Goal: Transaction & Acquisition: Purchase product/service

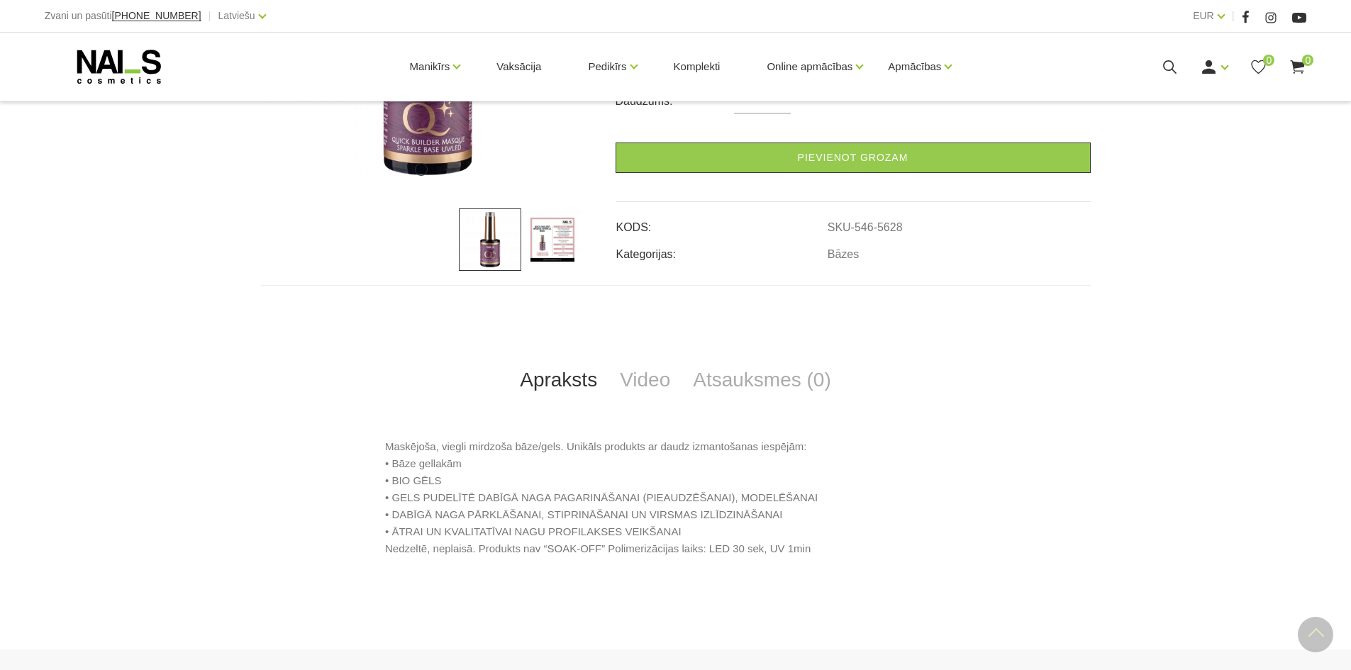
scroll to position [626, 0]
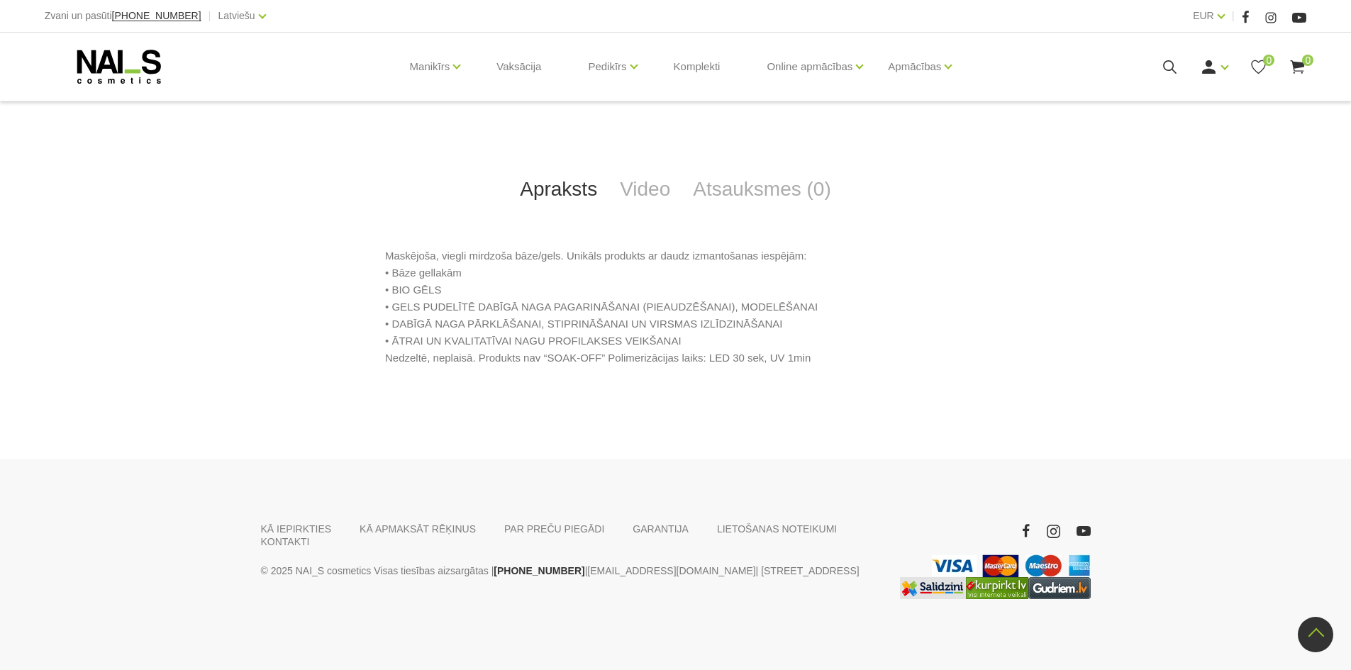
click at [101, 83] on use at bounding box center [119, 67] width 84 height 34
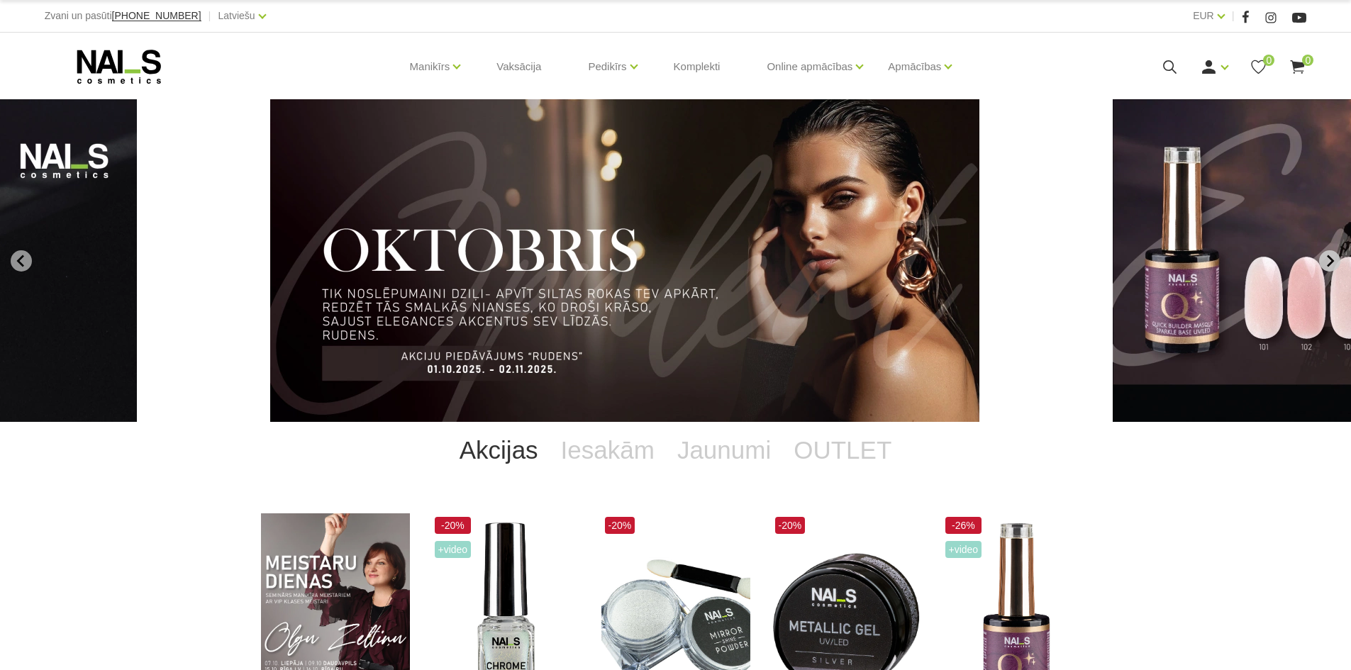
click at [1327, 267] on button "Next slide" at bounding box center [1330, 260] width 21 height 21
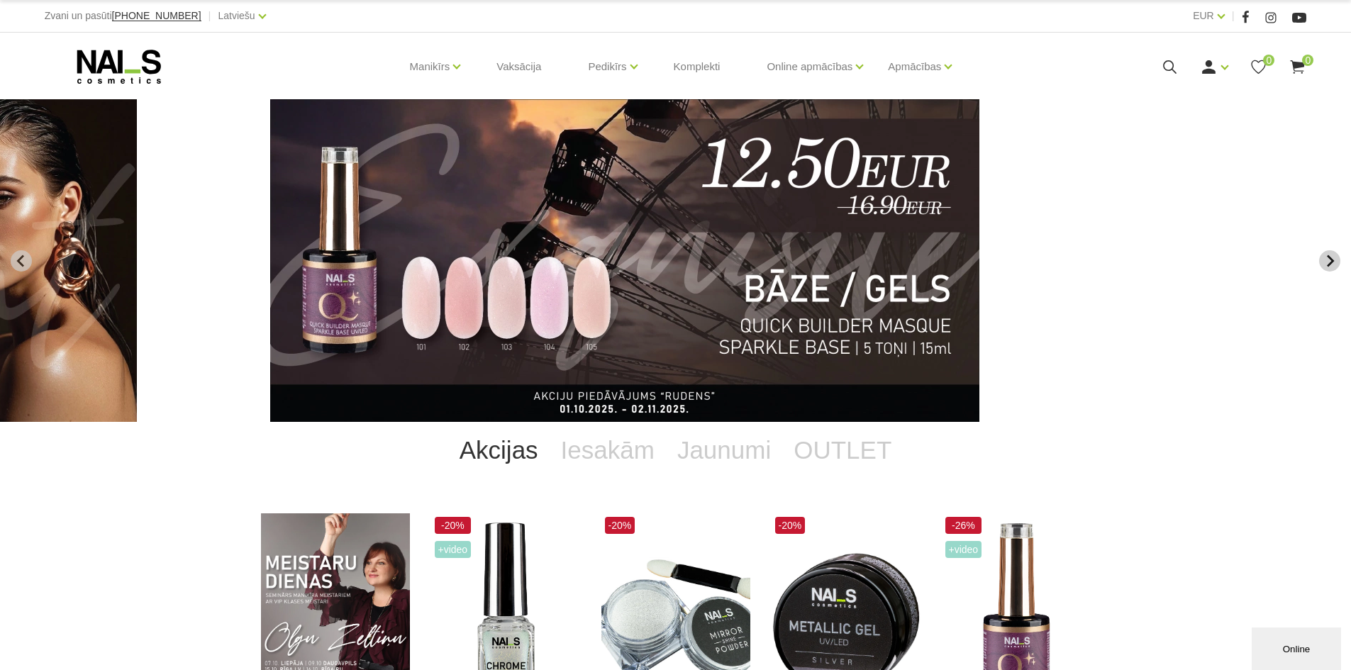
click at [1327, 267] on icon "Next slide" at bounding box center [1330, 261] width 13 height 13
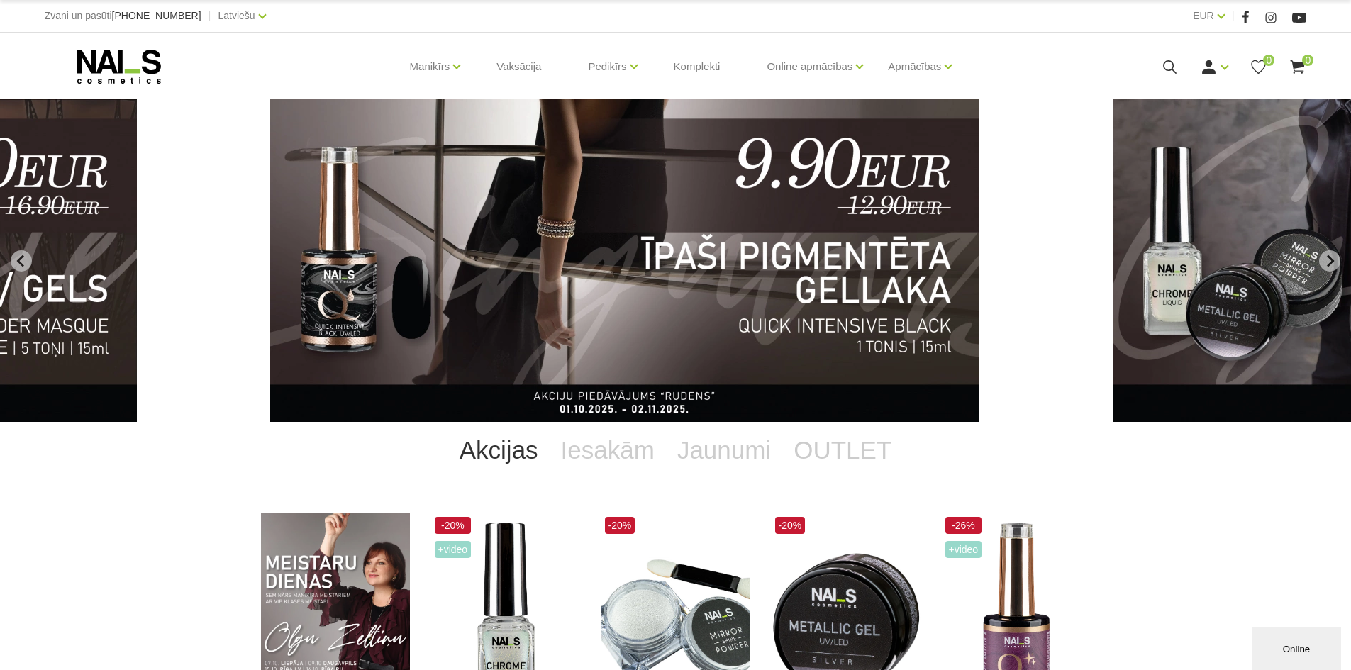
click at [1324, 263] on icon "Next slide" at bounding box center [1330, 261] width 13 height 13
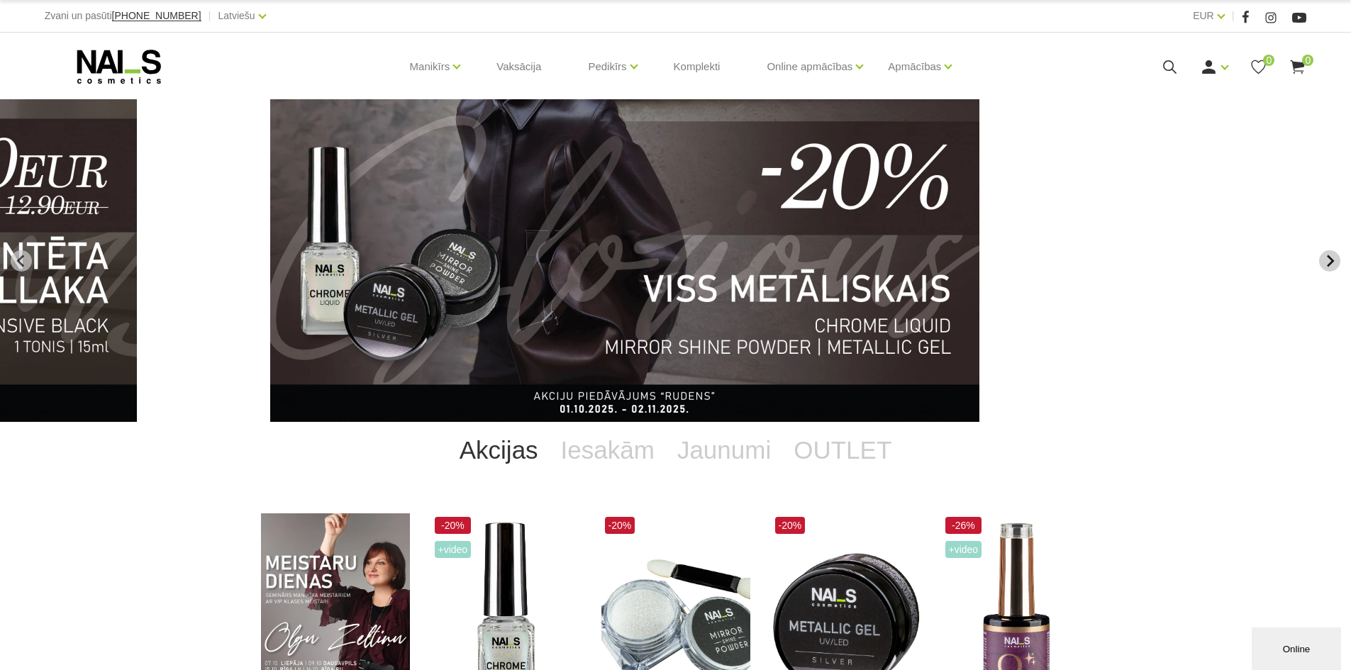
click at [1324, 263] on icon "Next slide" at bounding box center [1330, 261] width 13 height 13
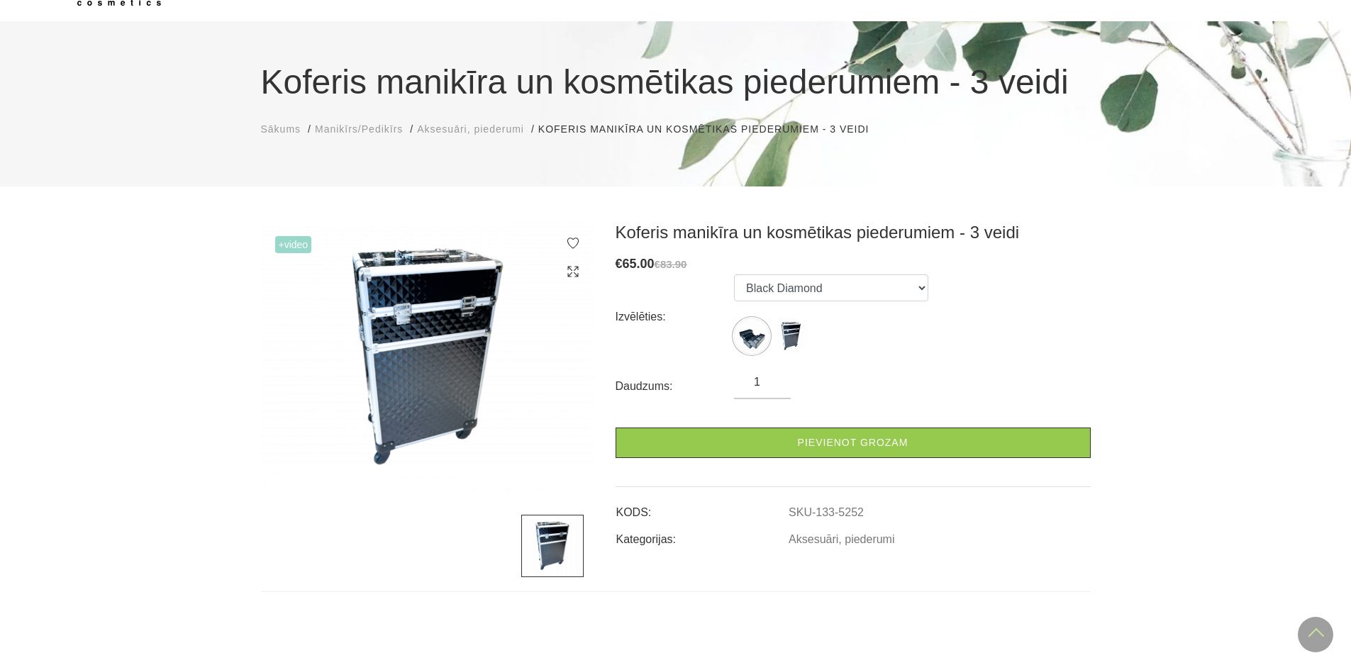
scroll to position [71, 0]
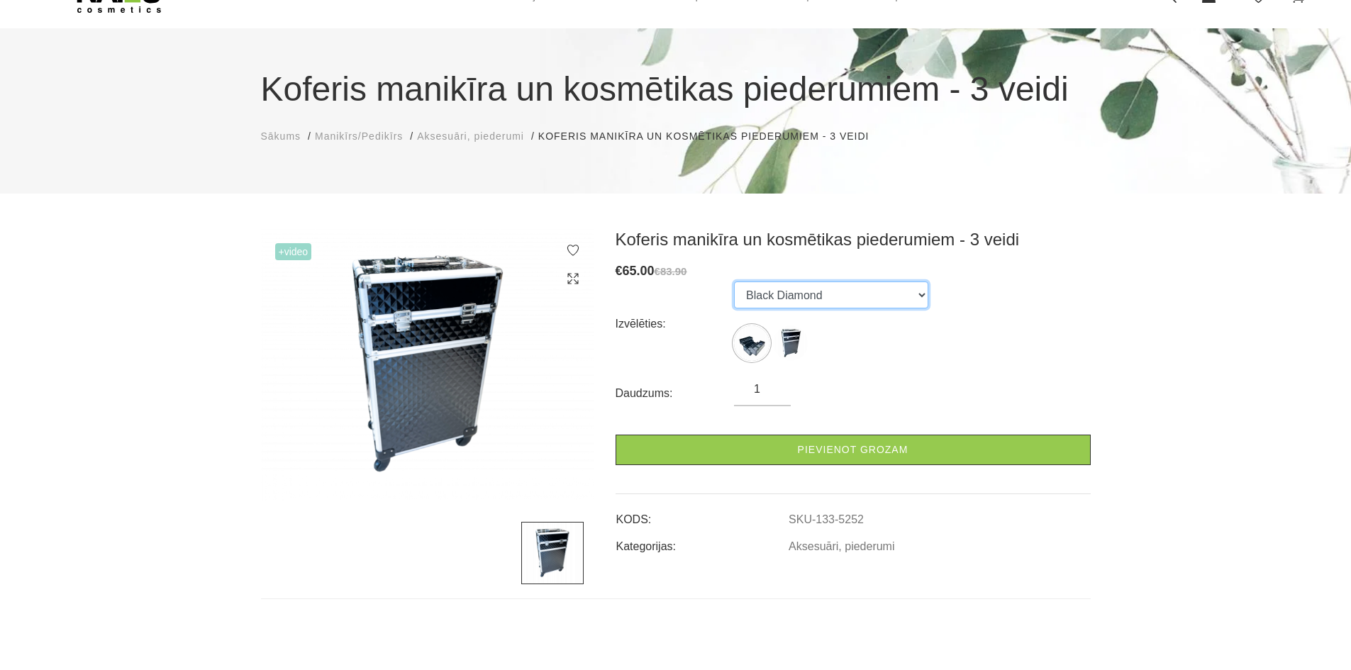
click at [773, 294] on select "Black Diamond Large on wheels black Diamond" at bounding box center [831, 295] width 194 height 27
click at [734, 282] on select "Black Diamond Large on wheels black Diamond" at bounding box center [831, 295] width 194 height 27
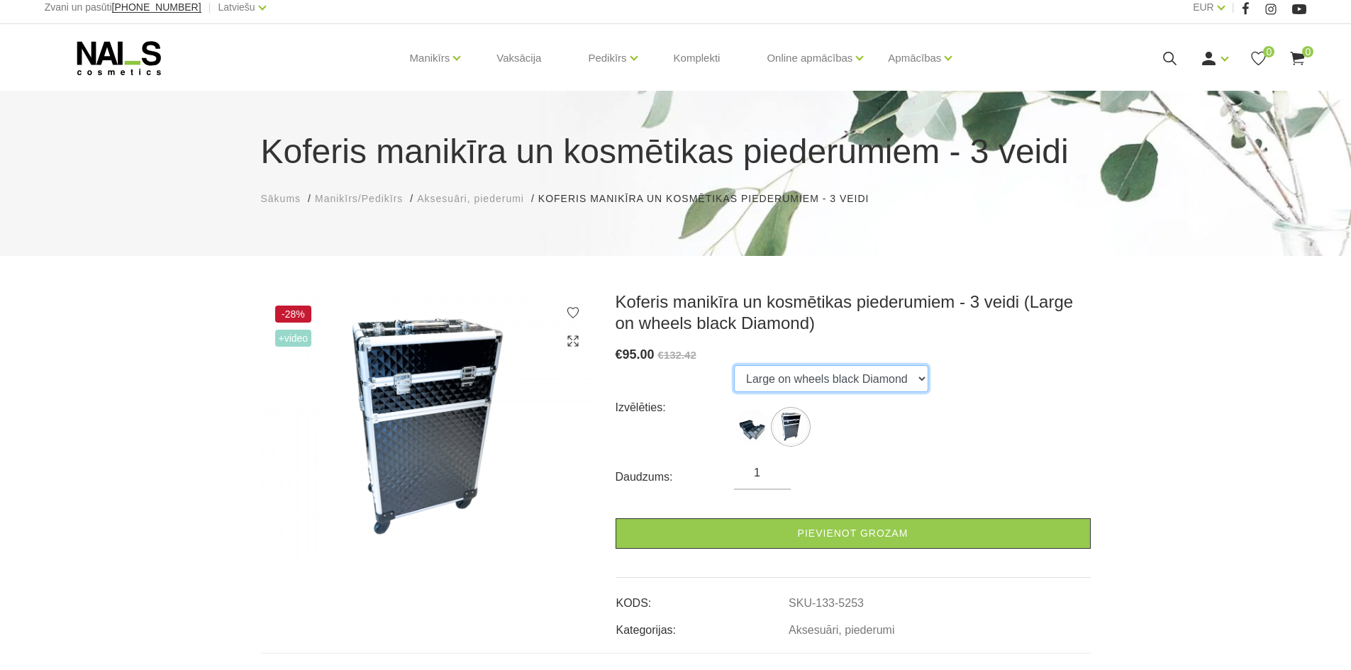
scroll to position [0, 0]
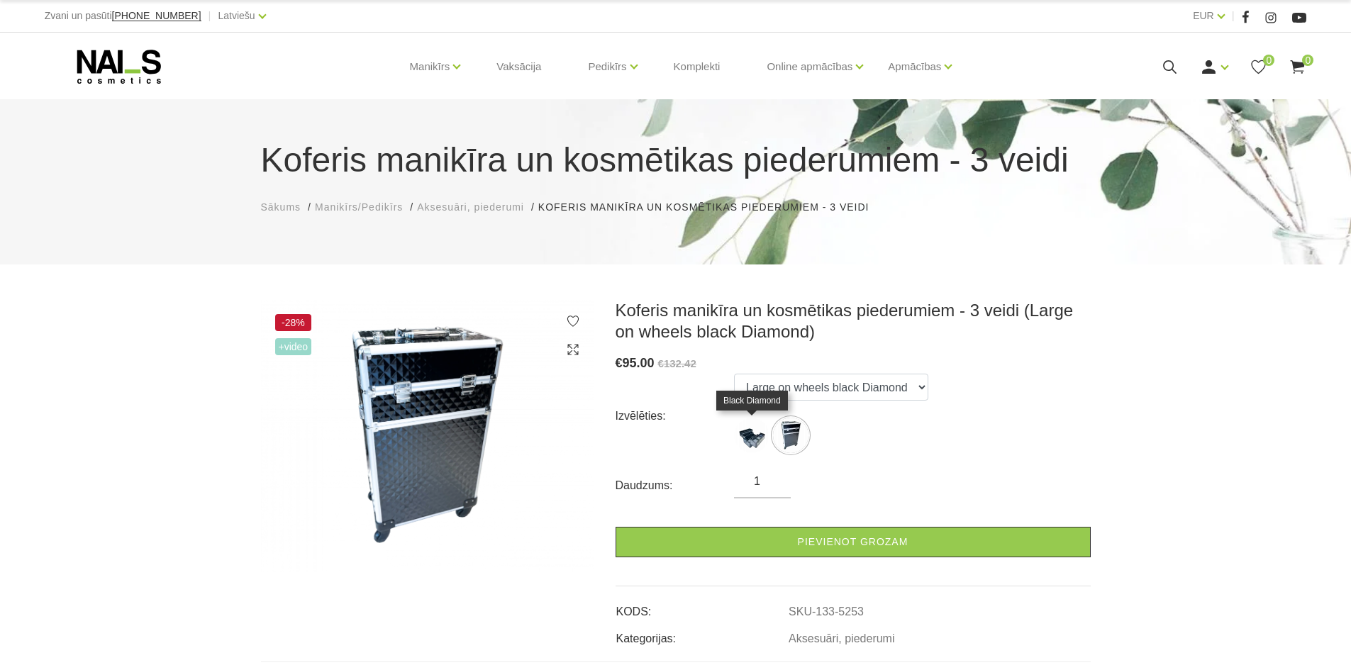
click at [752, 423] on img at bounding box center [751, 435] width 35 height 35
select select "5252"
